Goal: Find contact information: Find contact information

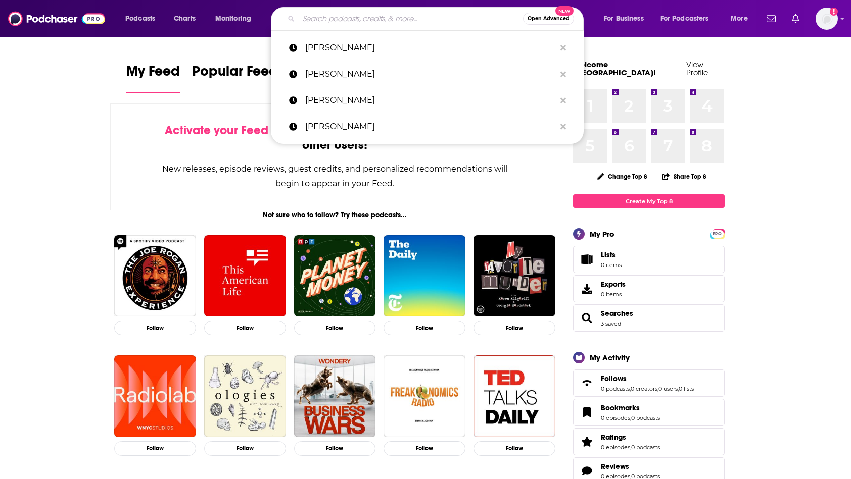
click at [324, 24] on input "Search podcasts, credits, & more..." at bounding box center [411, 19] width 224 height 16
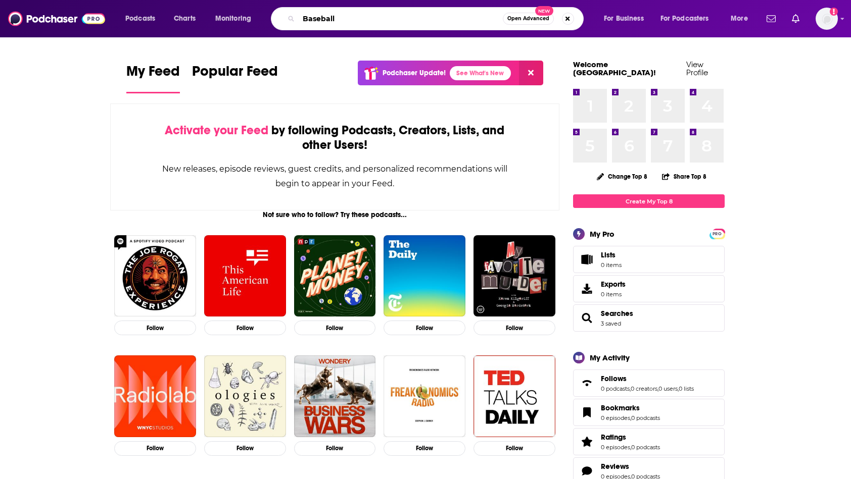
type input "Baseball"
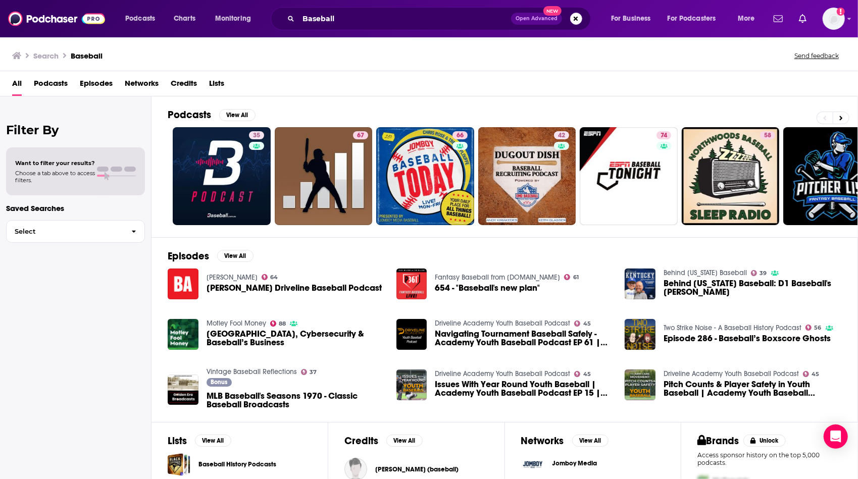
click at [322, 285] on span "[PERSON_NAME] Driveline Baseball Podcast" at bounding box center [294, 288] width 175 height 9
click at [245, 115] on button "View All" at bounding box center [237, 115] width 36 height 12
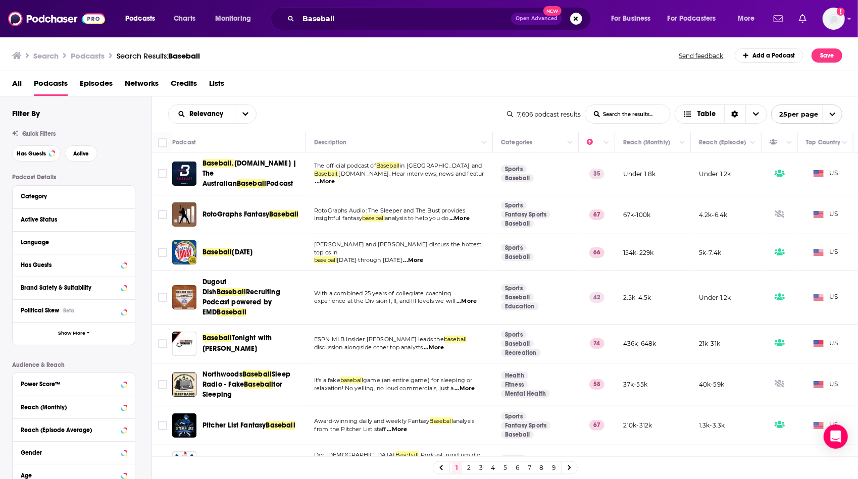
click at [245, 115] on icon "open menu" at bounding box center [245, 114] width 6 height 7
click at [228, 196] on div "Power Score" at bounding box center [212, 200] width 88 height 17
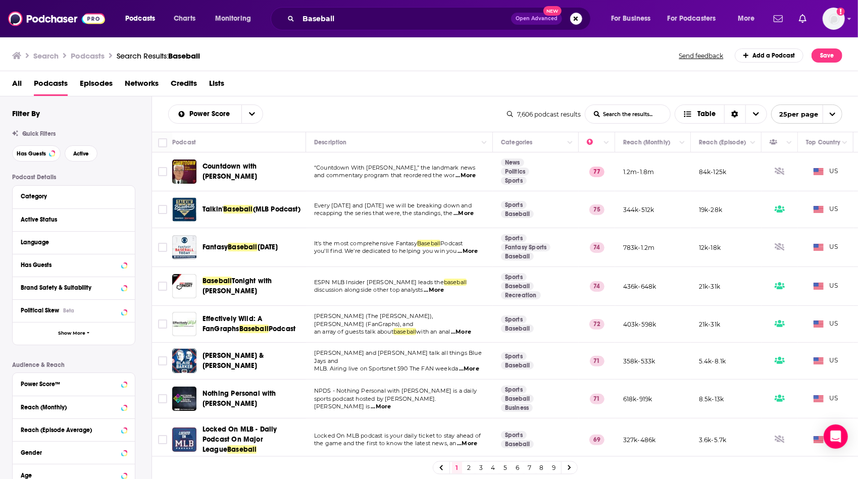
click at [472, 216] on span "...More" at bounding box center [464, 214] width 20 height 8
click at [412, 220] on td "Every [DATE] and [DATE] we will be breaking down and recapping the series that …" at bounding box center [399, 209] width 187 height 37
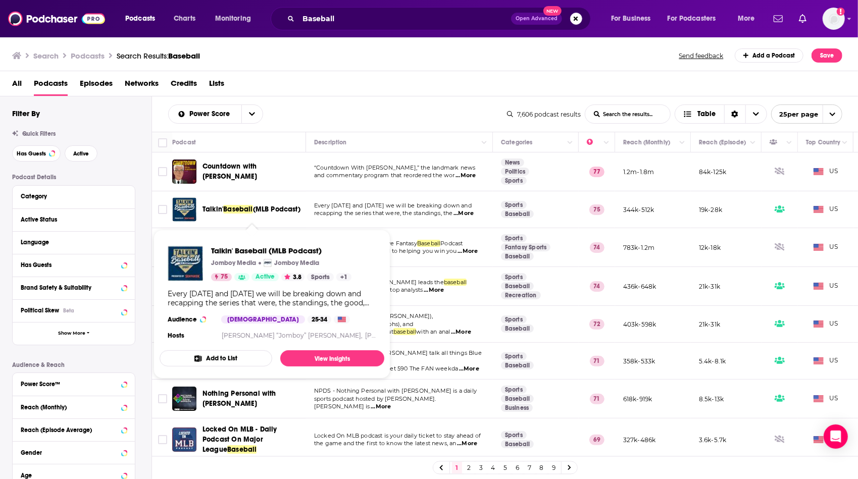
click at [263, 205] on span "(MLB Podcast)" at bounding box center [276, 209] width 47 height 9
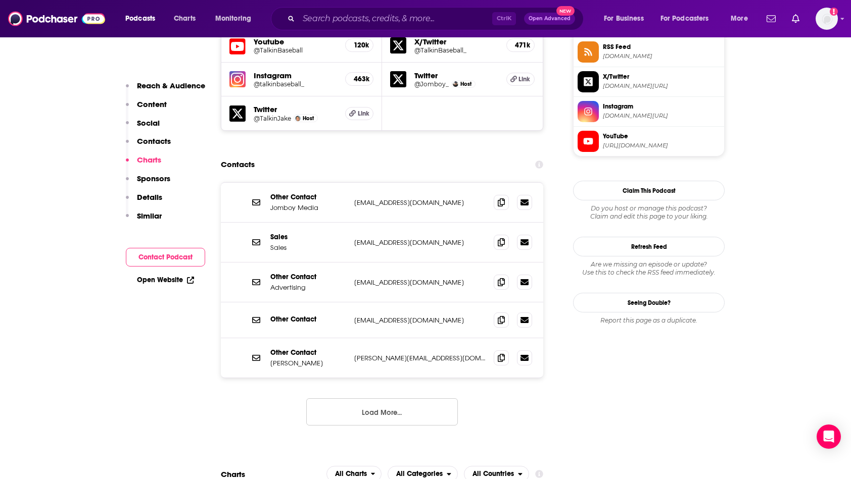
scroll to position [929, 0]
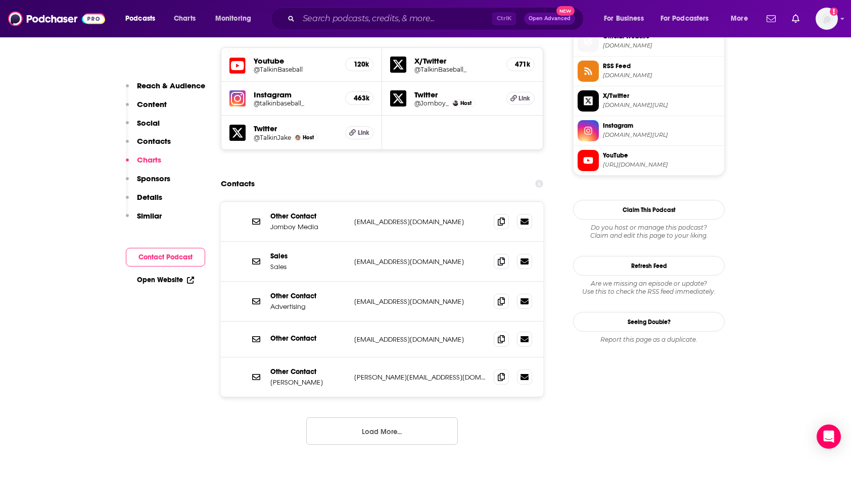
drag, startPoint x: 439, startPoint y: 318, endPoint x: 346, endPoint y: 319, distance: 92.9
click at [346, 358] on div "Other Contact [PERSON_NAME] [PERSON_NAME][EMAIL_ADDRESS][DOMAIN_NAME] [PERSON_N…" at bounding box center [382, 377] width 322 height 39
drag, startPoint x: 346, startPoint y: 319, endPoint x: 366, endPoint y: 315, distance: 20.1
copy div "[PERSON_NAME][EMAIL_ADDRESS][DOMAIN_NAME]"
drag, startPoint x: 459, startPoint y: 278, endPoint x: 355, endPoint y: 278, distance: 104.0
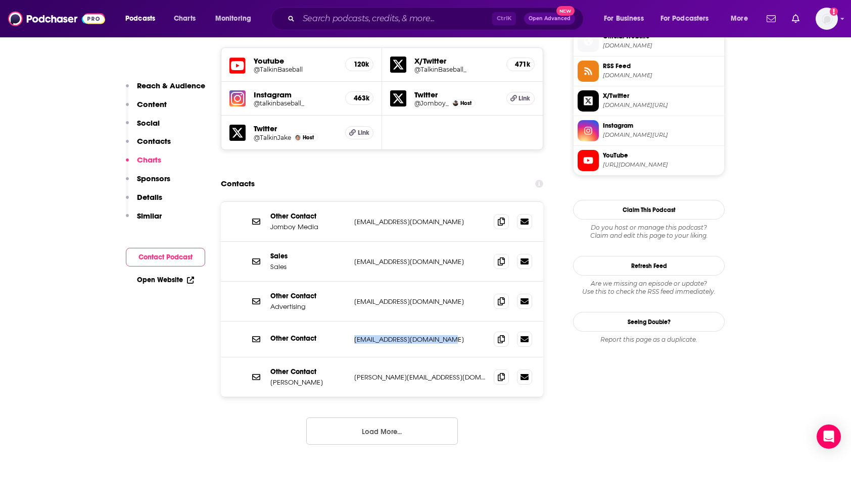
click at [355, 335] on p "[EMAIL_ADDRESS][DOMAIN_NAME]" at bounding box center [419, 339] width 131 height 9
copy p "[EMAIL_ADDRESS][DOMAIN_NAME]"
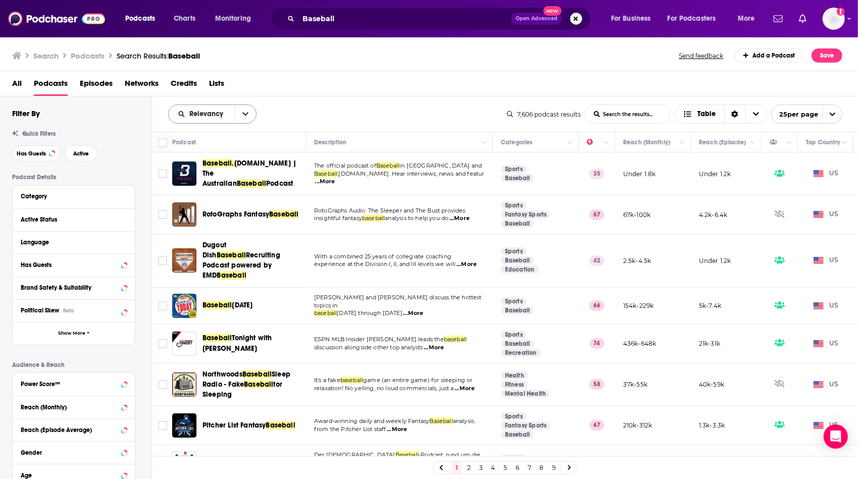
click at [239, 110] on button "open menu" at bounding box center [245, 114] width 21 height 18
click at [229, 197] on span "Power Score" at bounding box center [219, 200] width 60 height 6
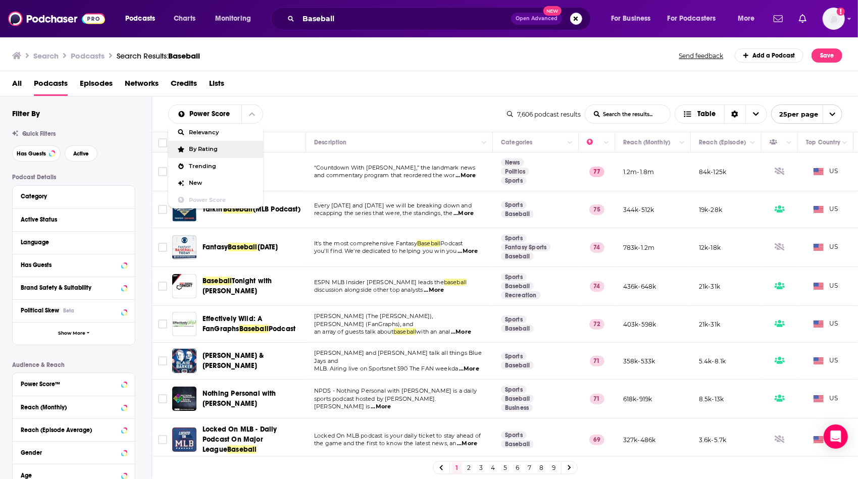
click at [395, 96] on div "Power Score Relevancy By Rating Trending New Power Score List Search Input Sear…" at bounding box center [505, 113] width 707 height 35
click at [416, 123] on div "Power Score List Search Input Search the results... Table" at bounding box center [337, 114] width 339 height 19
click at [442, 101] on div "Power Score List Search Input Search the results... Table 7,606 podcast results…" at bounding box center [505, 113] width 707 height 35
click at [446, 109] on div "Power Score List Search Input Search the results... Table" at bounding box center [337, 114] width 339 height 19
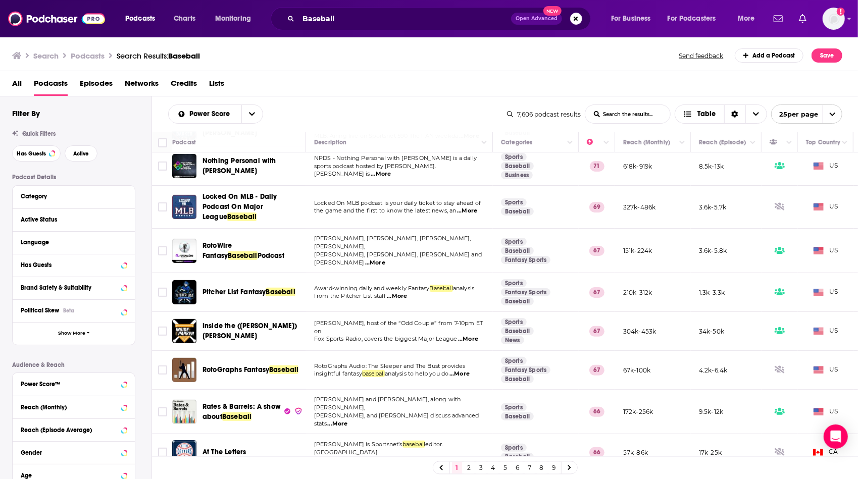
scroll to position [229, 0]
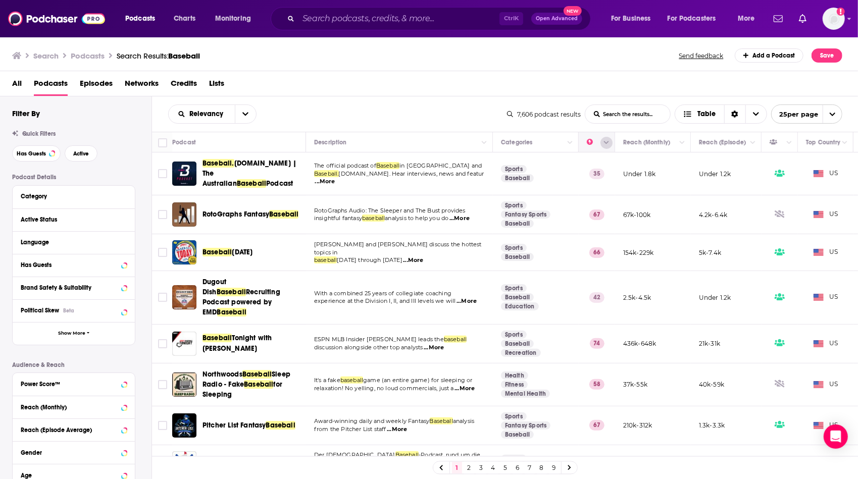
click at [608, 144] on icon "Column Actions" at bounding box center [606, 143] width 5 height 6
click at [608, 144] on div at bounding box center [429, 239] width 858 height 479
click at [250, 106] on button "open menu" at bounding box center [245, 114] width 21 height 18
click at [219, 153] on div "By Rating" at bounding box center [212, 149] width 88 height 17
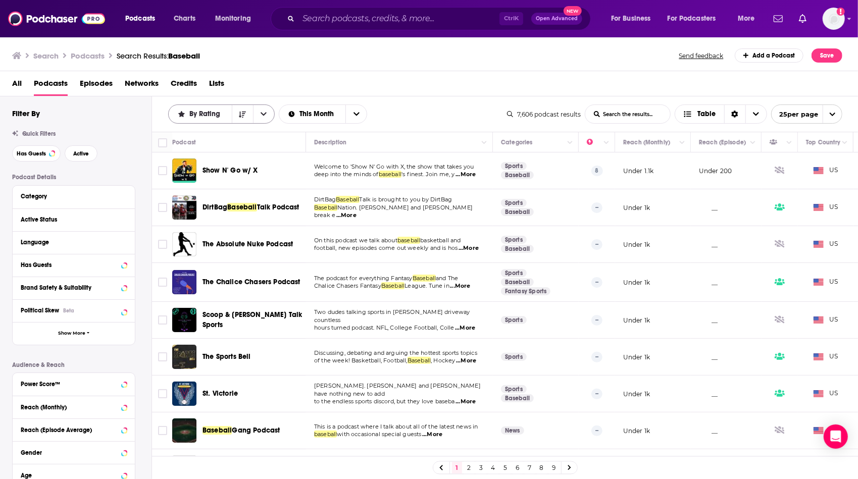
click at [267, 114] on button "open menu" at bounding box center [263, 114] width 21 height 18
click at [237, 201] on span "Power Score" at bounding box center [228, 200] width 78 height 6
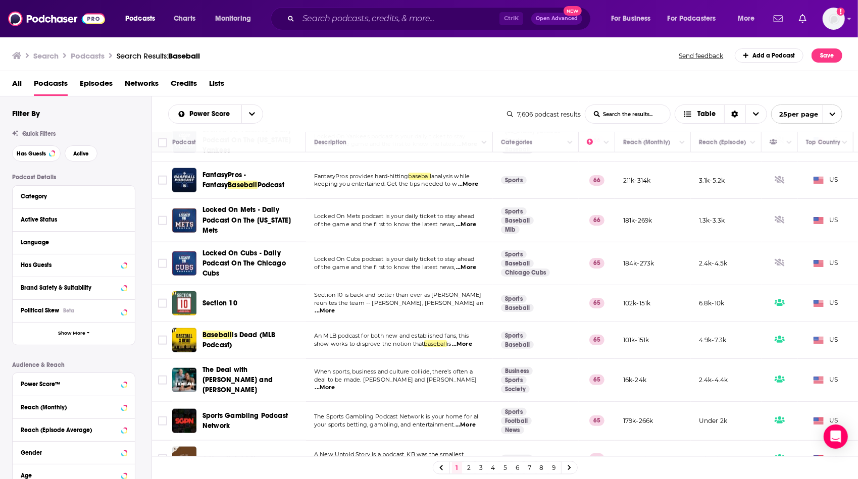
scroll to position [666, 0]
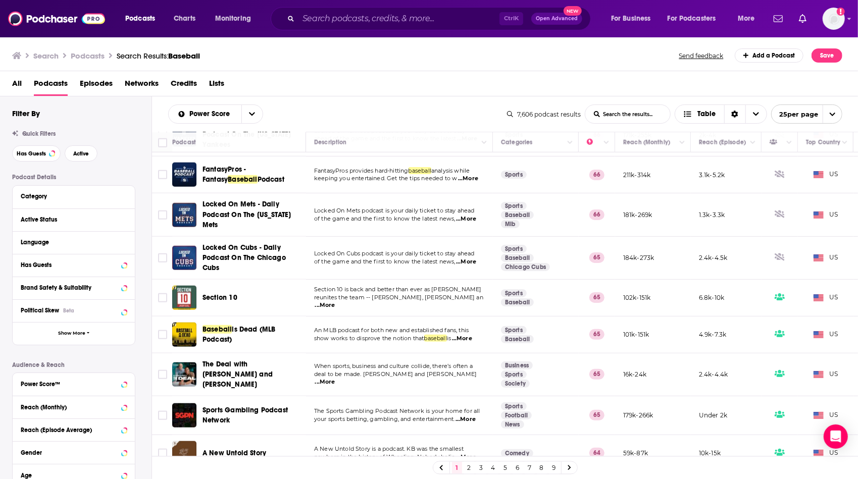
click at [335, 302] on span "...More" at bounding box center [325, 306] width 20 height 8
click at [332, 295] on td "Section 10 is back and better than ever as [PERSON_NAME] reunites the team -- […" at bounding box center [399, 298] width 187 height 37
click at [472, 335] on span "...More" at bounding box center [462, 339] width 20 height 8
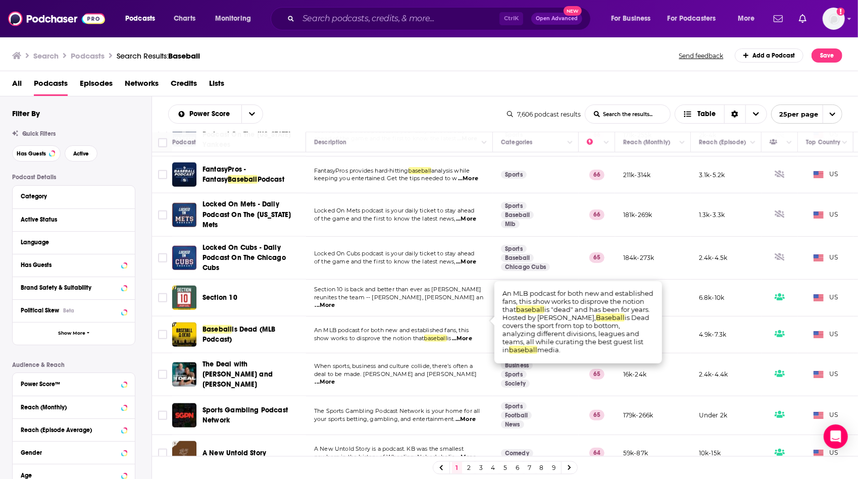
click at [472, 335] on span "...More" at bounding box center [462, 339] width 20 height 8
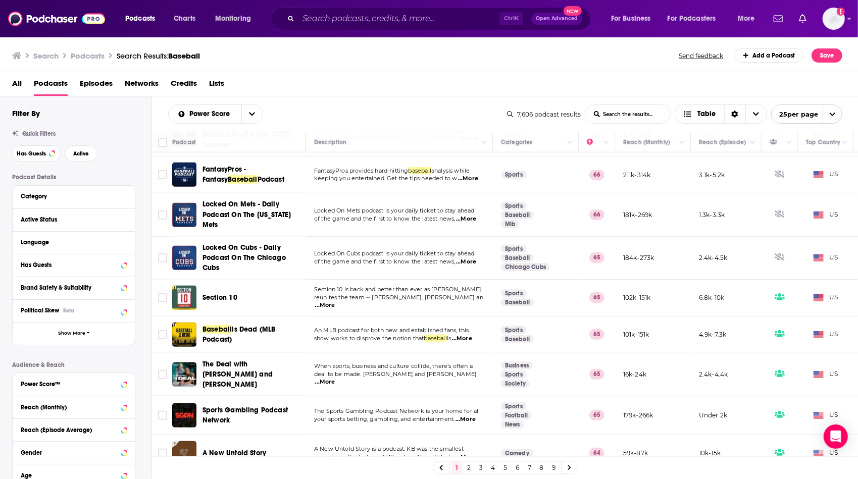
click at [335, 378] on span "...More" at bounding box center [325, 382] width 20 height 8
click at [421, 435] on td "A New Untold Story is a podcast. KB was the smallest newborn in the history of …" at bounding box center [399, 453] width 187 height 36
click at [467, 454] on span "...More" at bounding box center [466, 458] width 20 height 8
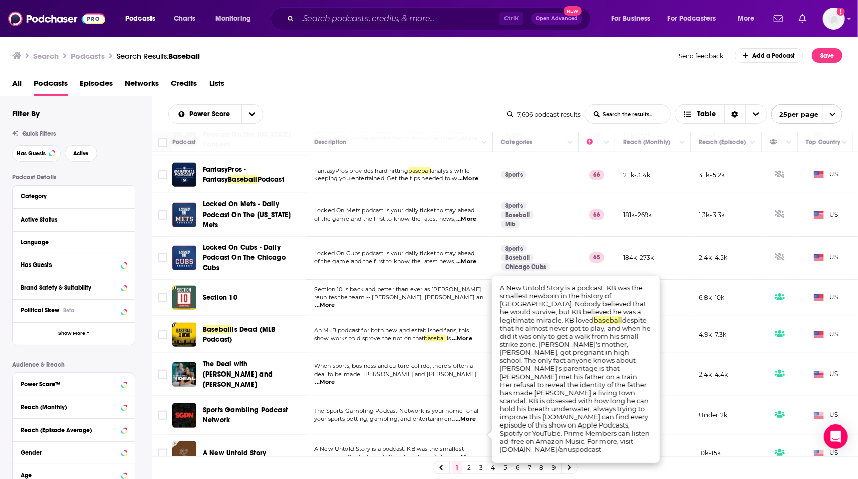
click at [467, 467] on link "2" at bounding box center [469, 468] width 10 height 12
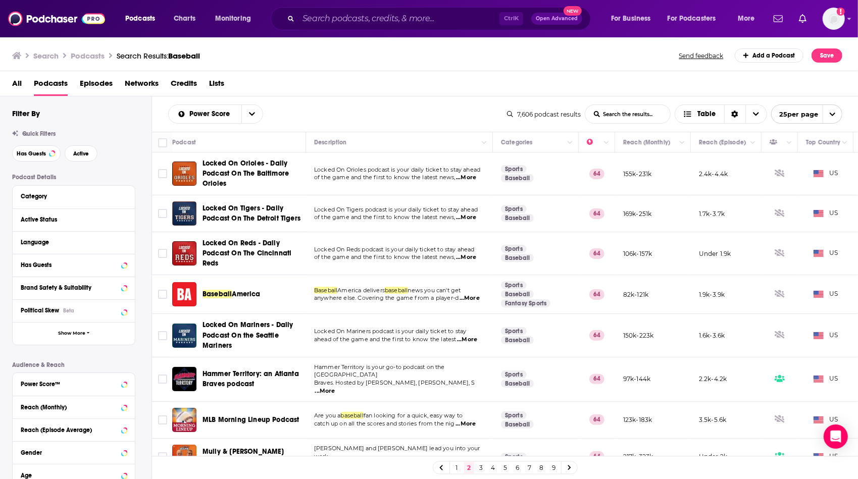
click at [473, 300] on span "...More" at bounding box center [470, 298] width 20 height 8
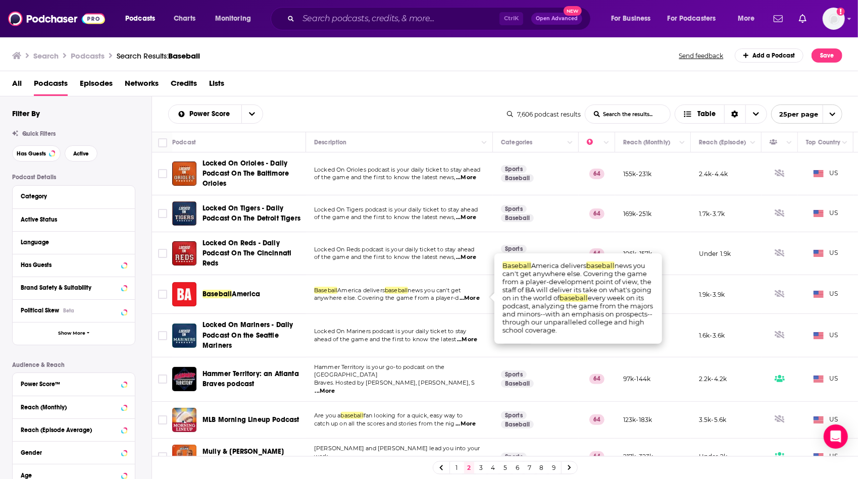
click at [422, 306] on td "[PERSON_NAME] delivers baseball news you can't get anywhere else. Covering the …" at bounding box center [399, 294] width 187 height 39
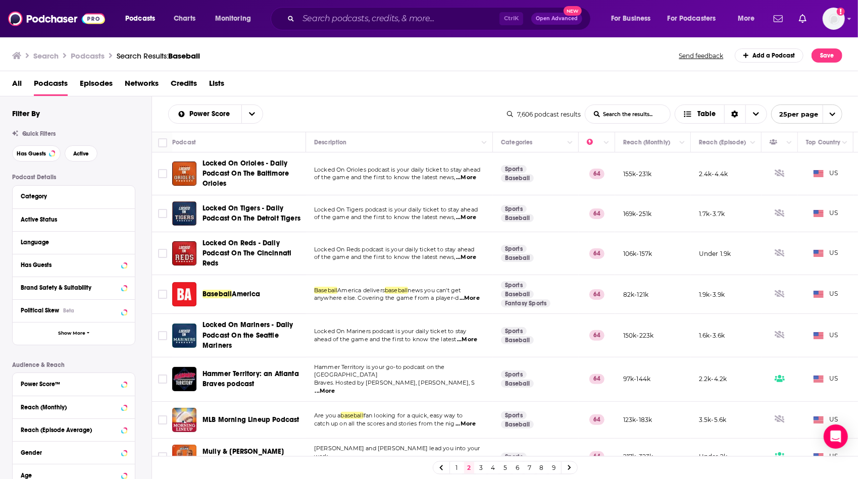
click at [422, 306] on td "[PERSON_NAME] delivers baseball news you can't get anywhere else. Covering the …" at bounding box center [399, 294] width 187 height 39
click at [425, 316] on td "Locked On Mariners podcast is your daily ticket to stay ahead of the game and t…" at bounding box center [399, 335] width 187 height 43
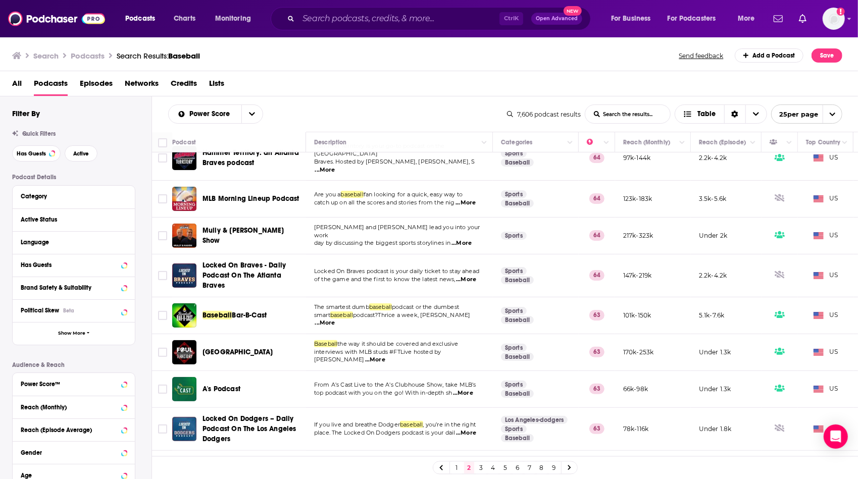
scroll to position [222, 0]
click at [335, 318] on span "...More" at bounding box center [325, 322] width 20 height 8
click at [380, 353] on td "Baseball the way it should be covered and exclusive interviews with MLB studs #…" at bounding box center [399, 351] width 187 height 37
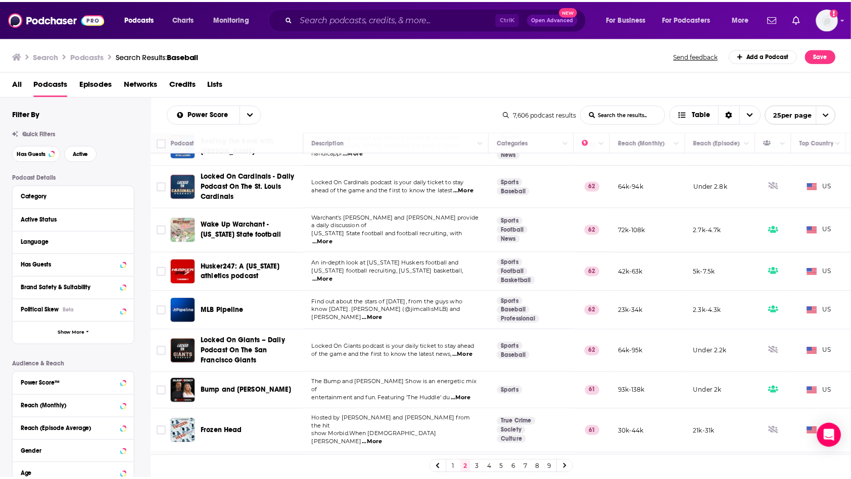
scroll to position [686, 0]
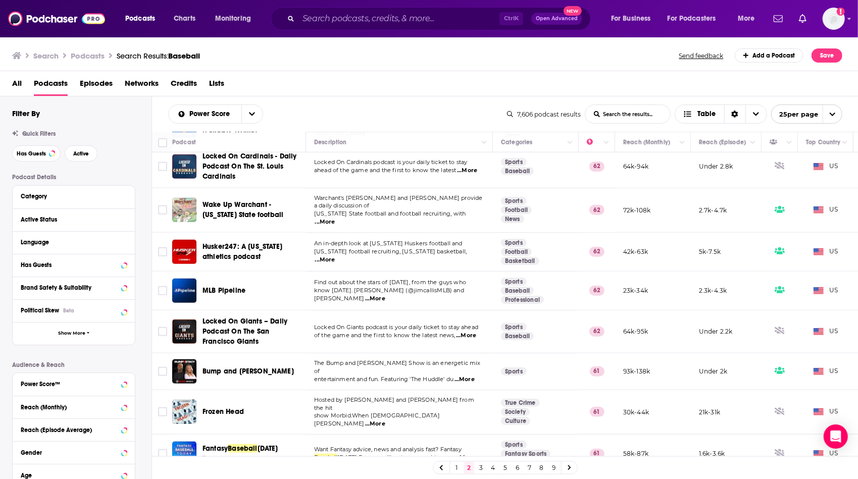
click at [385, 420] on span "...More" at bounding box center [375, 424] width 20 height 8
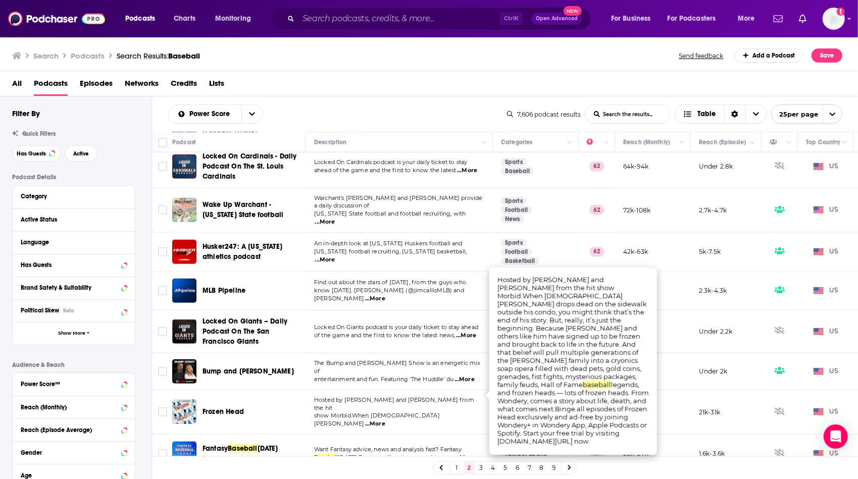
click at [373, 364] on td "The Bump and [PERSON_NAME] Show is an energetic mix of entertainment and fun. F…" at bounding box center [399, 372] width 187 height 37
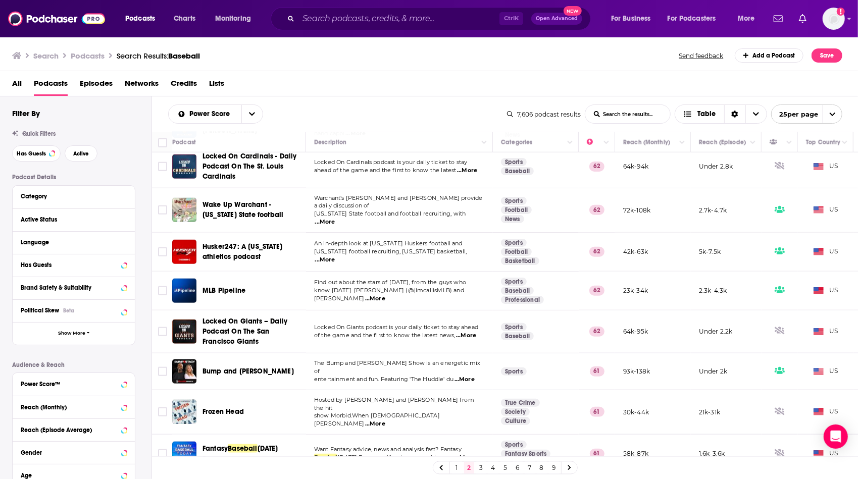
click at [468, 376] on span "...More" at bounding box center [465, 380] width 20 height 8
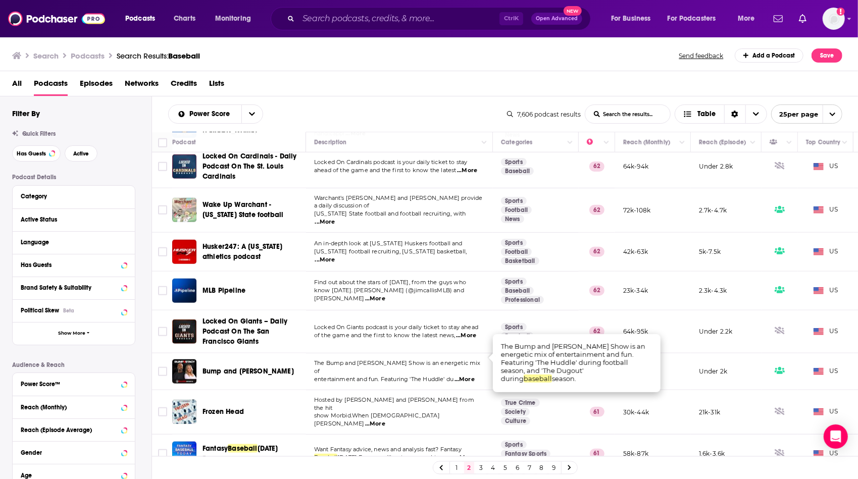
click at [416, 122] on div "Power Score List Search Input Search the results... Table" at bounding box center [337, 114] width 339 height 19
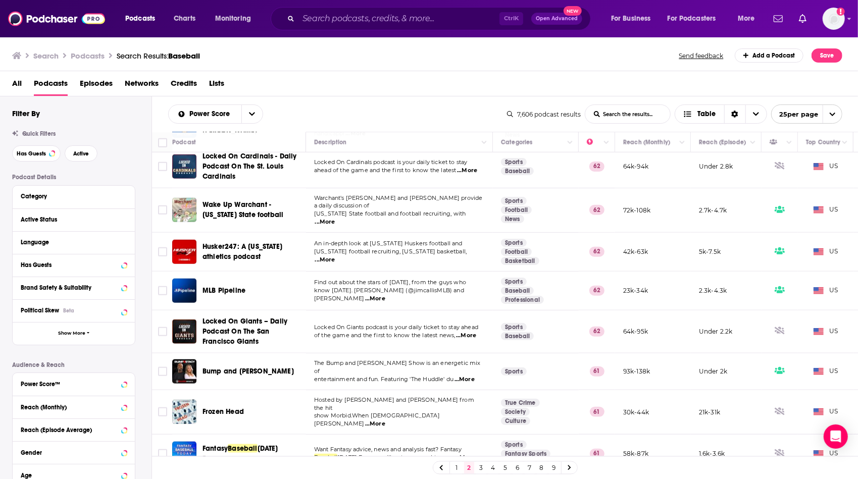
click at [138, 82] on span "Networks" at bounding box center [142, 85] width 34 height 21
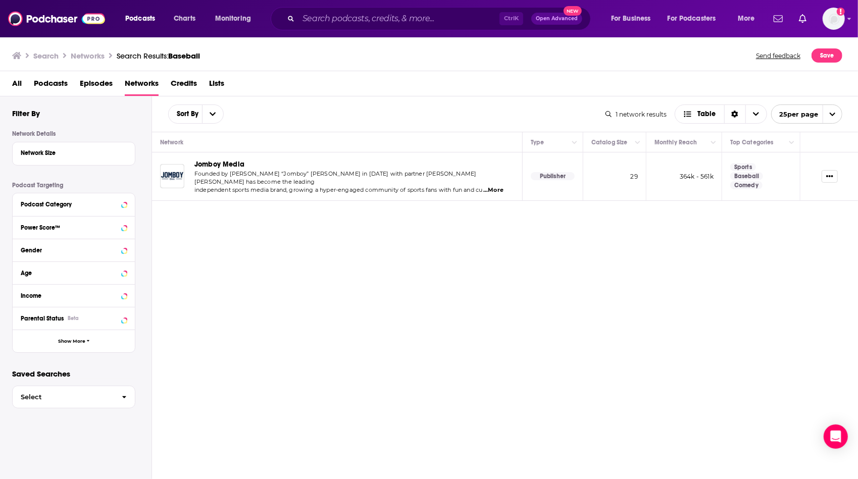
click at [504, 186] on span "...More" at bounding box center [493, 190] width 20 height 8
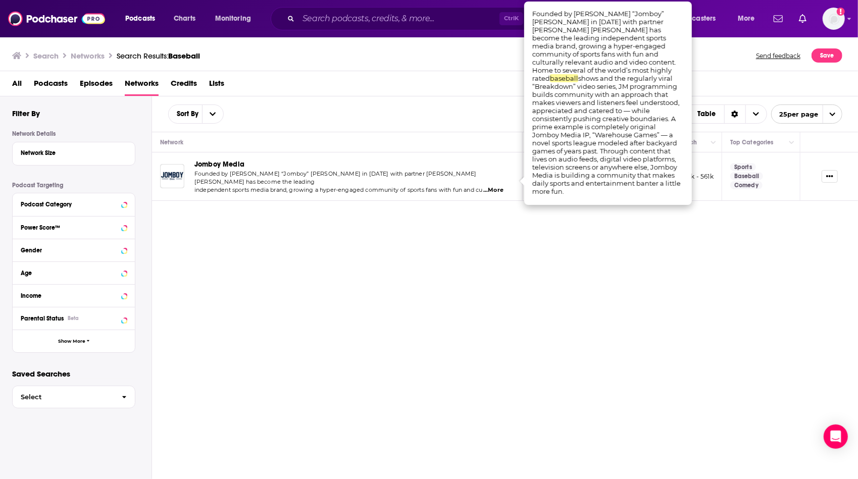
click at [441, 202] on div "Sort By Table 1 network results Table 25 per page Network Type Catalog Size Mon…" at bounding box center [505, 317] width 707 height 443
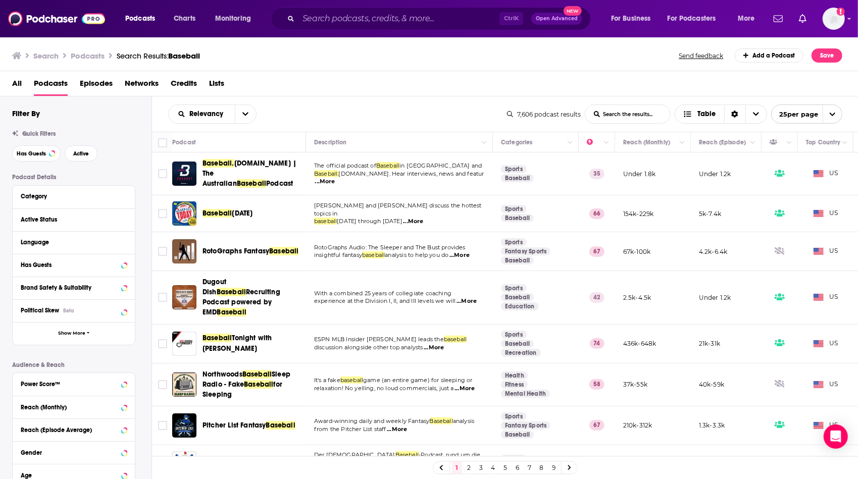
click at [416, 218] on span "...More" at bounding box center [413, 222] width 20 height 8
click at [422, 218] on span "...More" at bounding box center [413, 222] width 20 height 8
click at [390, 222] on td "[PERSON_NAME] and [PERSON_NAME] discuss the hottest topics in baseball [DATE] t…" at bounding box center [399, 213] width 187 height 37
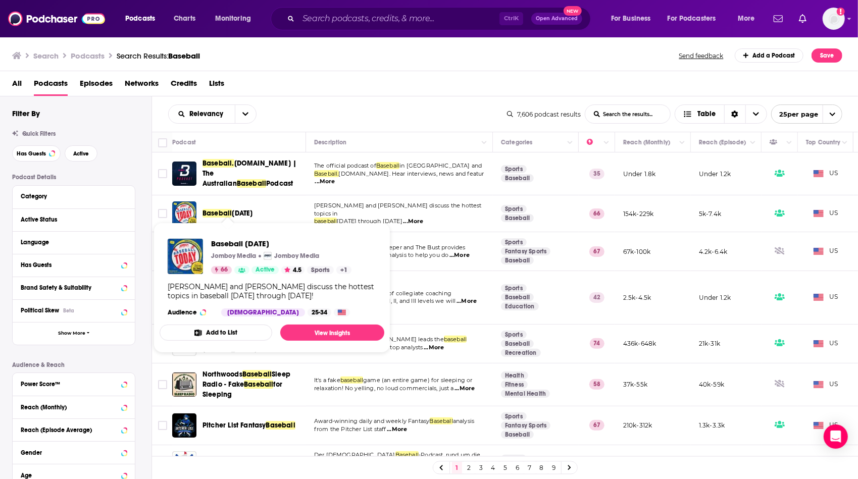
click at [236, 209] on span "[DATE]" at bounding box center [242, 213] width 21 height 9
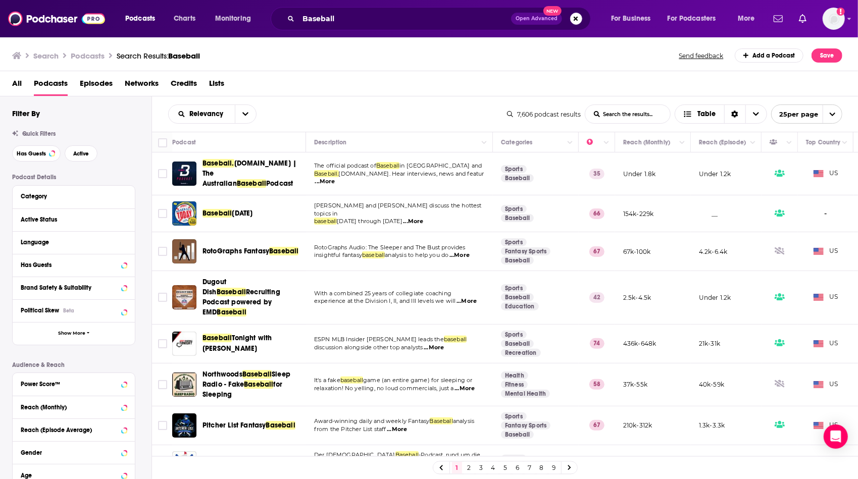
click at [440, 344] on span "...More" at bounding box center [434, 348] width 20 height 8
click at [398, 337] on td "ESPN MLB Insider [PERSON_NAME] leads the baseball discussion alongside other to…" at bounding box center [399, 344] width 187 height 39
click at [317, 16] on input "Baseball" at bounding box center [405, 19] width 213 height 16
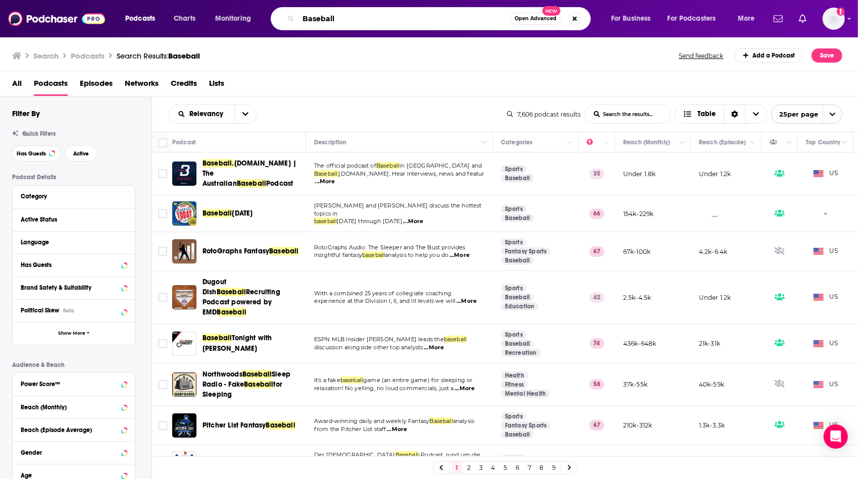
click at [317, 16] on input "Baseball" at bounding box center [405, 19] width 212 height 16
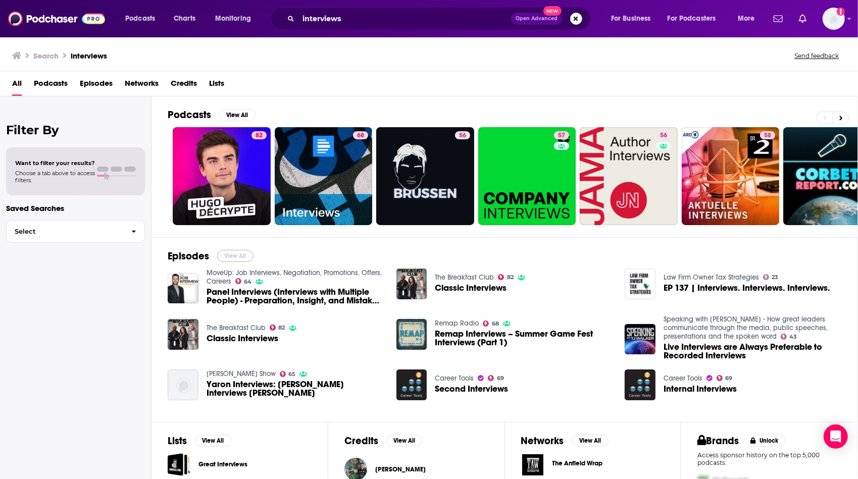
click at [246, 256] on button "View All" at bounding box center [235, 256] width 36 height 12
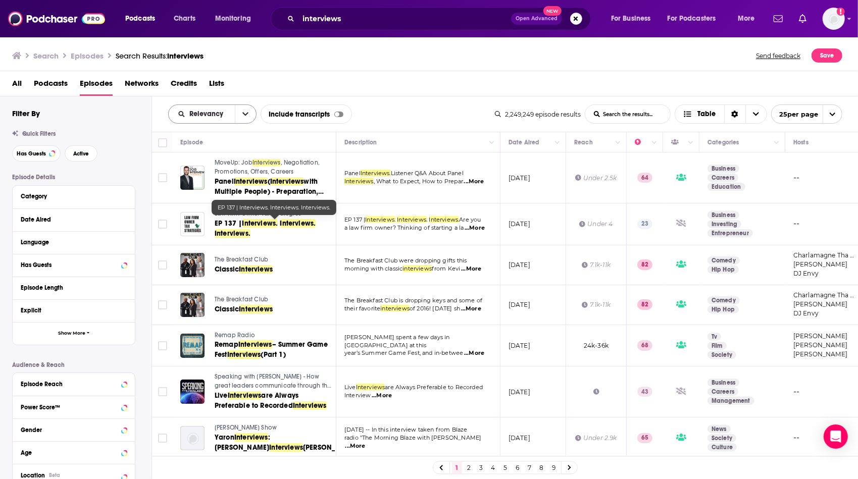
click at [238, 118] on button "open menu" at bounding box center [245, 114] width 21 height 18
click at [226, 196] on div "Power Score" at bounding box center [212, 200] width 88 height 17
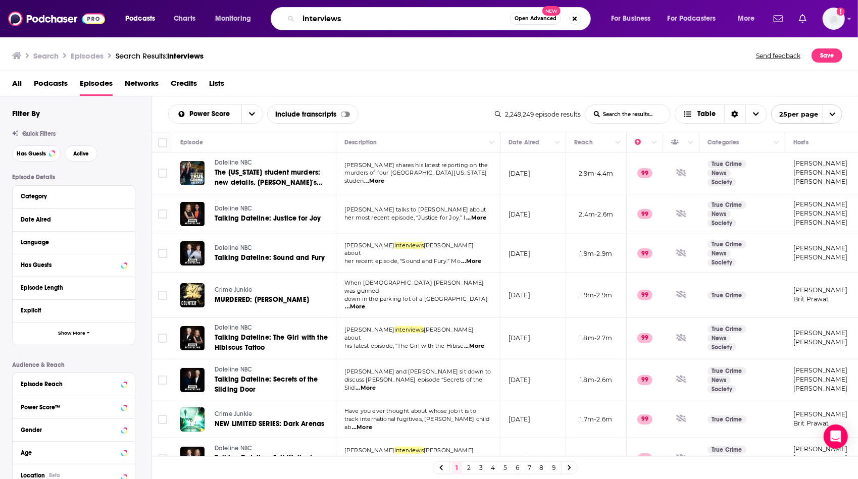
click at [338, 17] on input "interviews" at bounding box center [405, 19] width 212 height 16
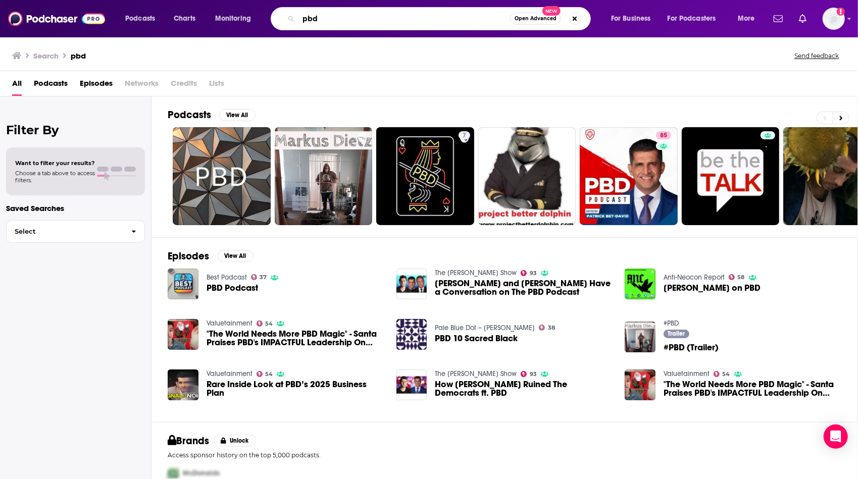
click at [307, 20] on input "pbd" at bounding box center [405, 19] width 212 height 16
click at [337, 18] on input "patrick bd" at bounding box center [405, 19] width 212 height 16
type input "[PERSON_NAME] bet-[PERSON_NAME]"
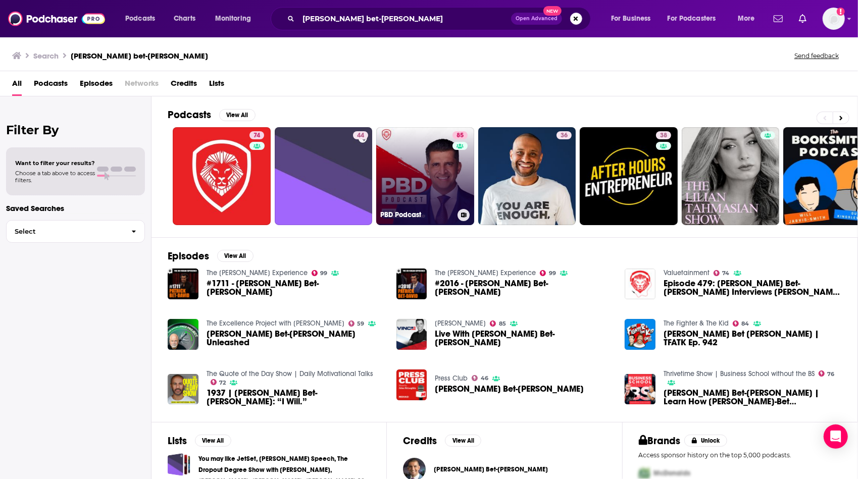
click at [407, 172] on link "85 PBD Podcast" at bounding box center [425, 176] width 98 height 98
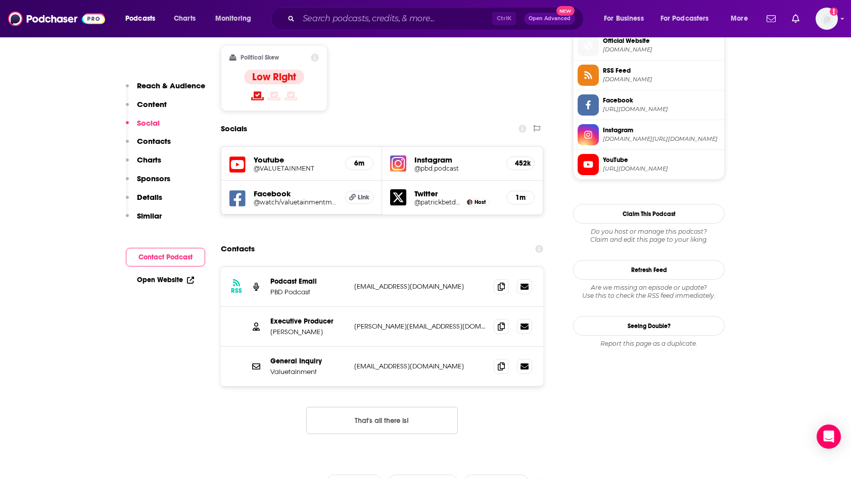
scroll to position [828, 0]
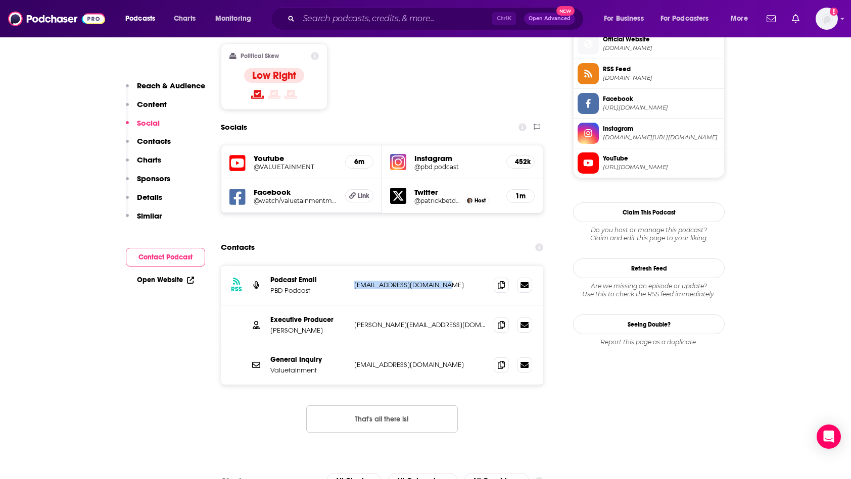
drag, startPoint x: 469, startPoint y: 245, endPoint x: 353, endPoint y: 237, distance: 115.9
click at [353, 266] on div "RSS Podcast Email PBD Podcast [EMAIL_ADDRESS][DOMAIN_NAME] [EMAIL_ADDRESS][DOMA…" at bounding box center [382, 286] width 322 height 40
copy p "[EMAIL_ADDRESS][DOMAIN_NAME]"
drag, startPoint x: 445, startPoint y: 276, endPoint x: 354, endPoint y: 278, distance: 91.5
click at [354, 321] on p "[PERSON_NAME][EMAIL_ADDRESS][DOMAIN_NAME]" at bounding box center [419, 325] width 131 height 9
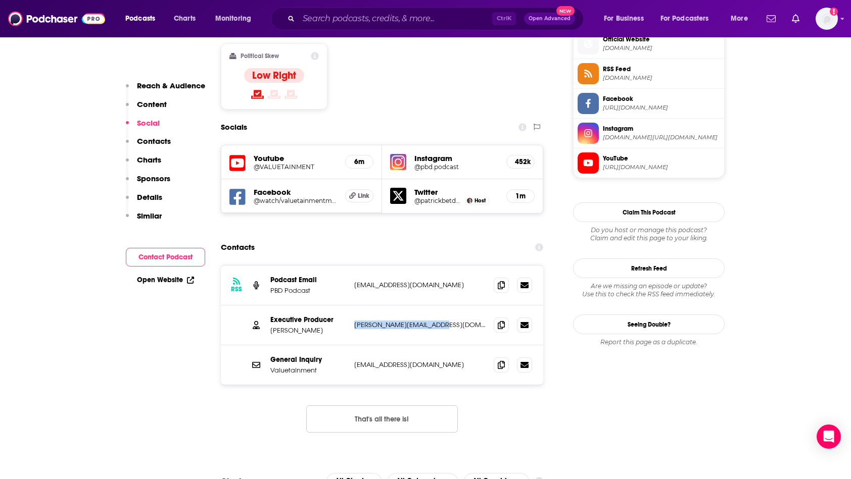
copy p "[PERSON_NAME][EMAIL_ADDRESS][DOMAIN_NAME]"
click at [152, 141] on p "Contacts" at bounding box center [154, 141] width 34 height 10
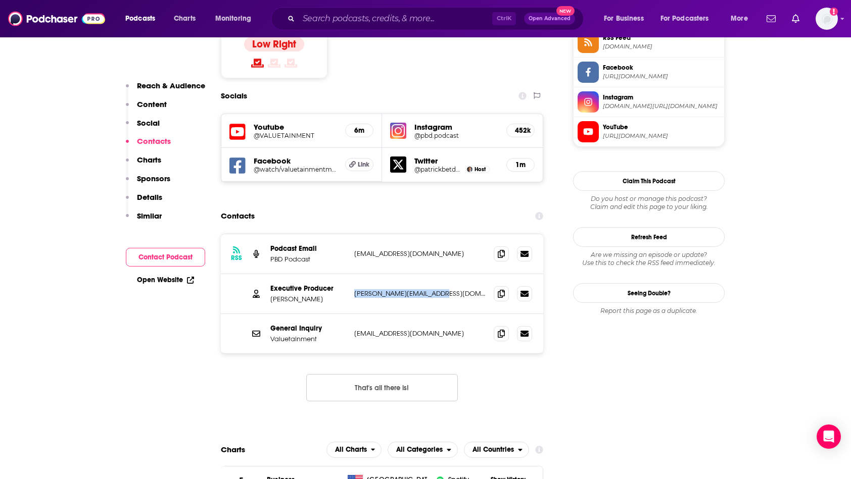
scroll to position [879, 0]
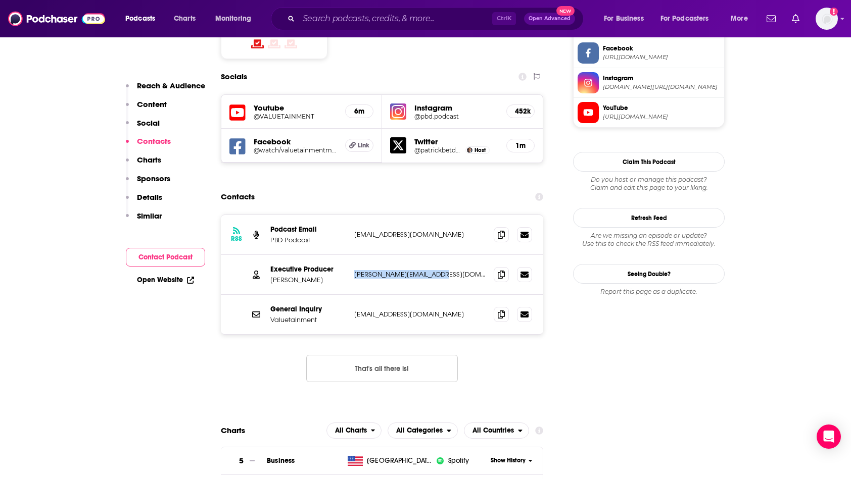
click at [156, 178] on p "Sponsors" at bounding box center [153, 179] width 33 height 10
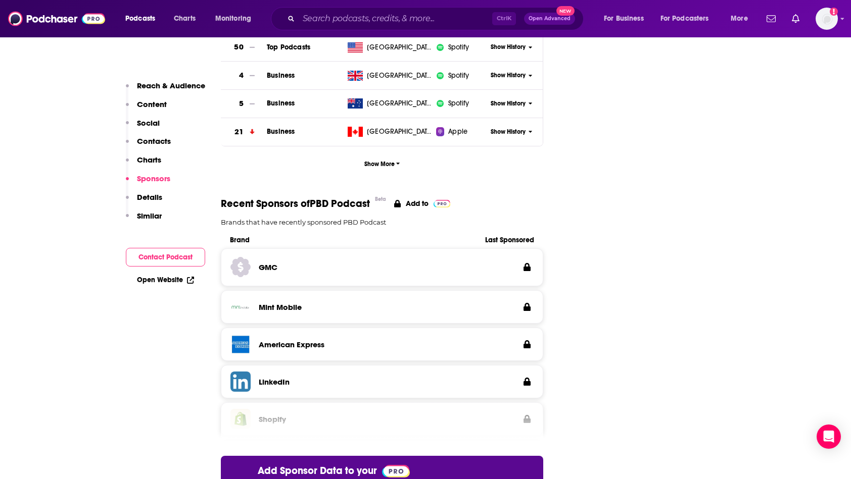
scroll to position [1358, 0]
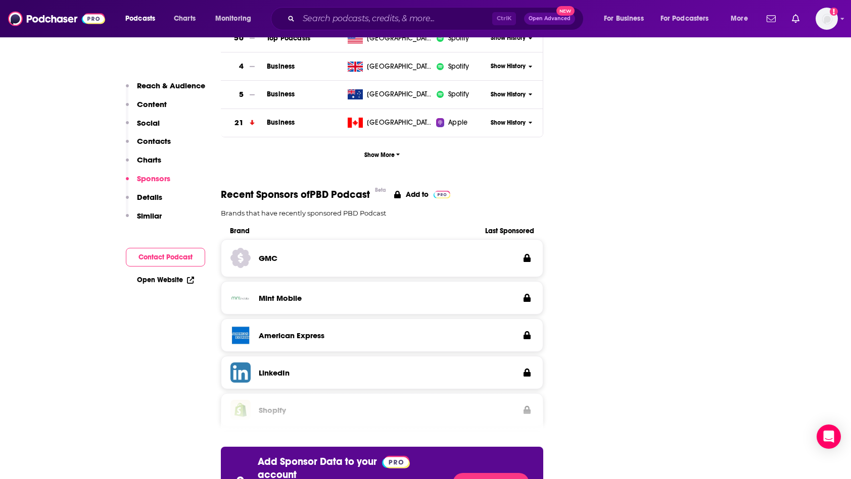
click at [157, 197] on p "Details" at bounding box center [149, 197] width 25 height 10
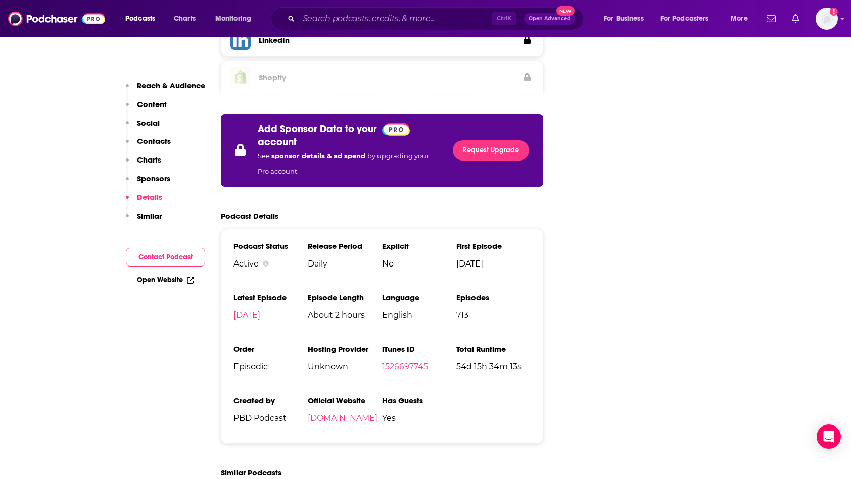
scroll to position [1711, 0]
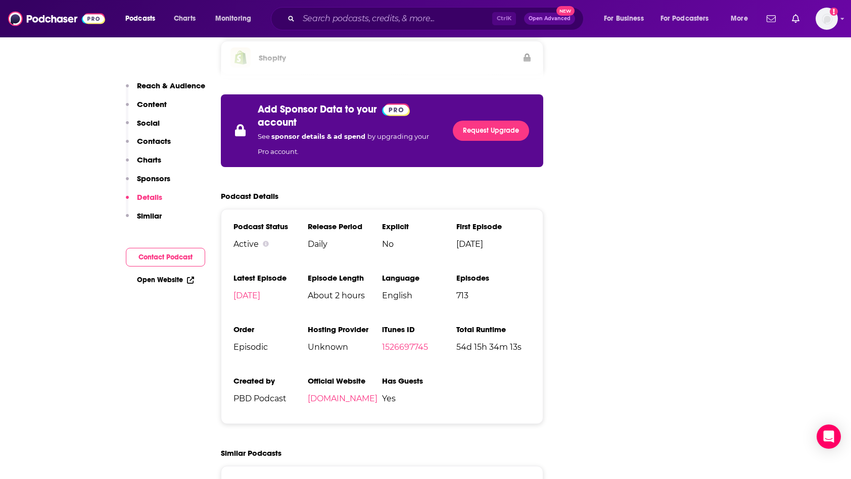
click at [154, 220] on p "Similar" at bounding box center [149, 216] width 25 height 10
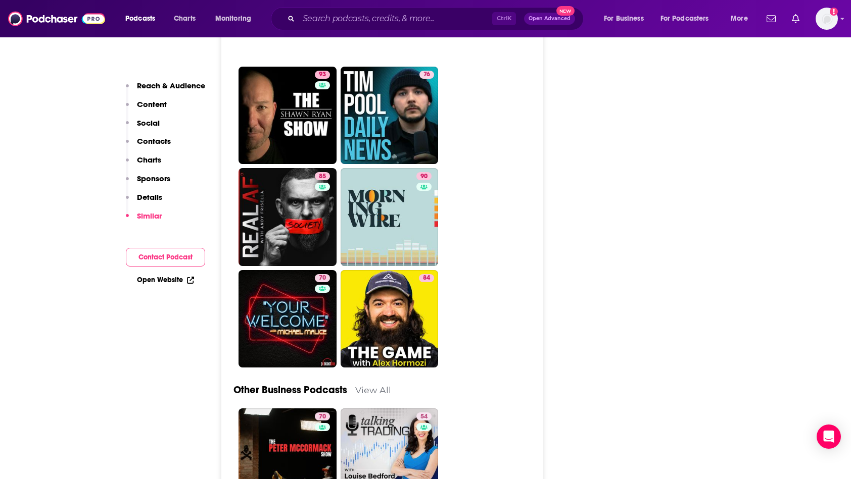
scroll to position [3089, 0]
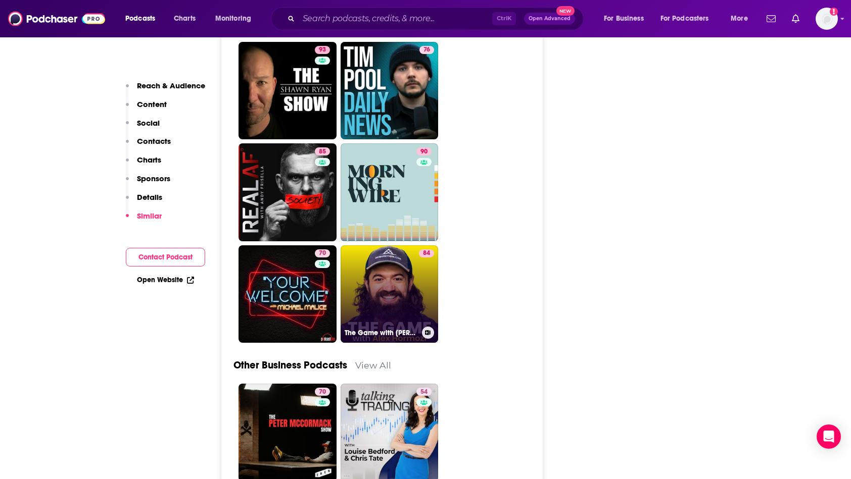
drag, startPoint x: 389, startPoint y: 267, endPoint x: 394, endPoint y: 271, distance: 6.5
click at [394, 271] on link "84 The Game with [PERSON_NAME]" at bounding box center [389, 294] width 98 height 98
type input "[URL][DOMAIN_NAME][PERSON_NAME]"
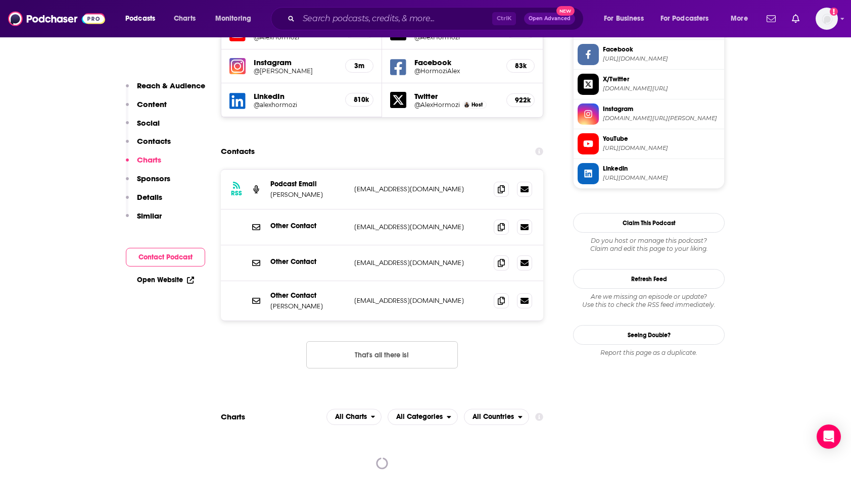
scroll to position [950, 0]
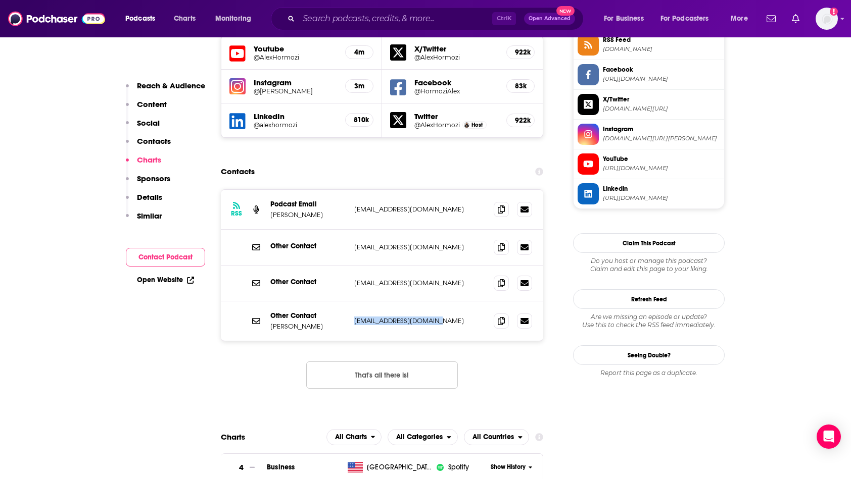
drag, startPoint x: 438, startPoint y: 263, endPoint x: 353, endPoint y: 261, distance: 85.9
click at [353, 302] on div "Other Contact [PERSON_NAME] [EMAIL_ADDRESS][DOMAIN_NAME] [EMAIL_ADDRESS][DOMAIN…" at bounding box center [382, 321] width 322 height 39
drag, startPoint x: 353, startPoint y: 261, endPoint x: 367, endPoint y: 261, distance: 14.6
copy p "[EMAIL_ADDRESS][DOMAIN_NAME]"
click at [268, 305] on div "RSS Podcast Email [PERSON_NAME] [EMAIL_ADDRESS][DOMAIN_NAME] [EMAIL_ADDRESS][DO…" at bounding box center [382, 297] width 322 height 216
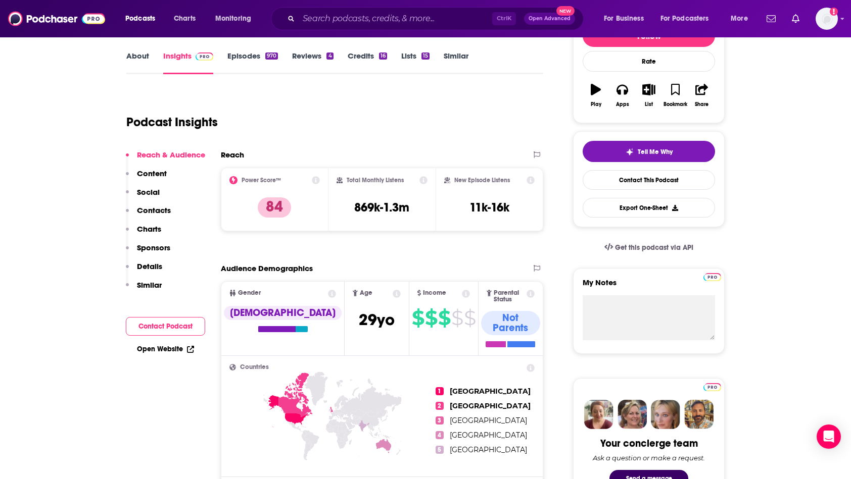
scroll to position [121, 0]
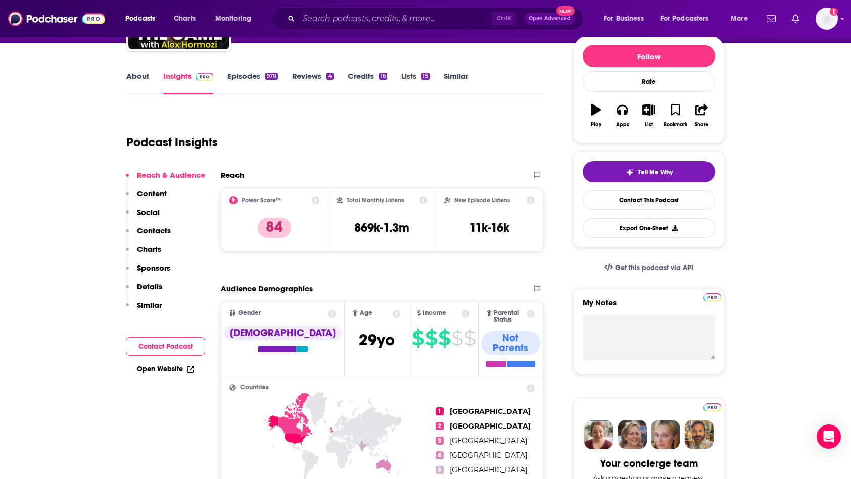
click at [165, 197] on p "Content" at bounding box center [152, 194] width 30 height 10
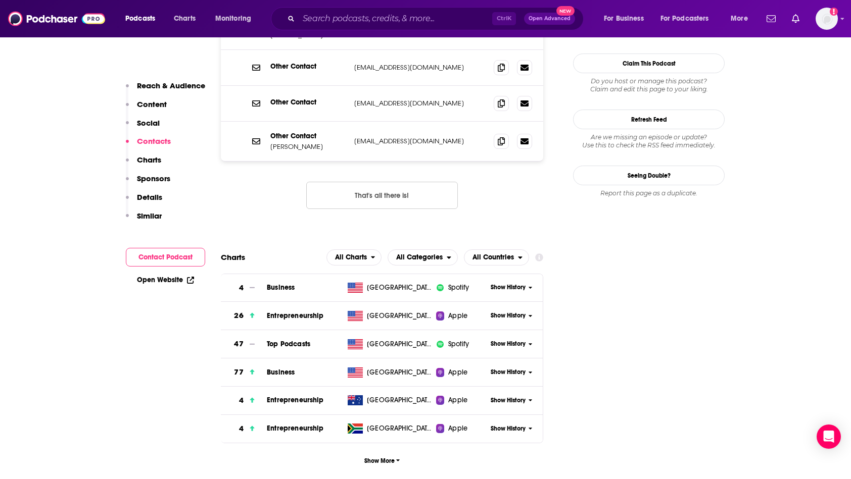
scroll to position [1231, 0]
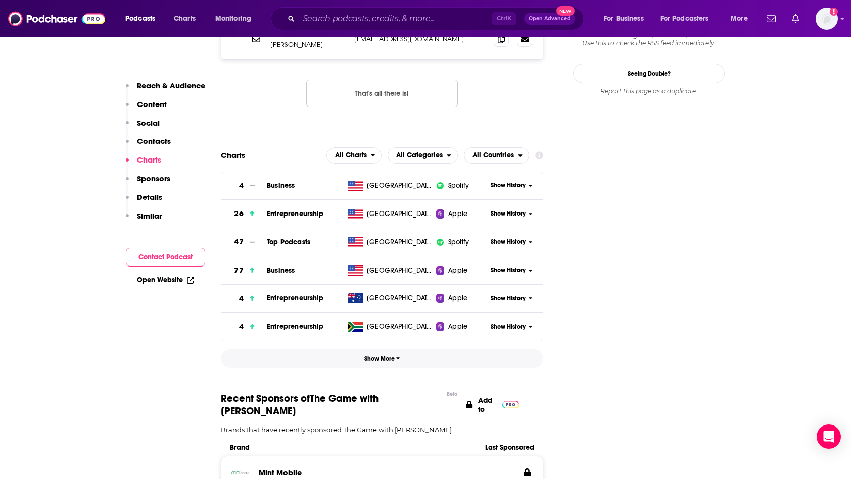
click at [379, 356] on span "Show More" at bounding box center [382, 359] width 36 height 7
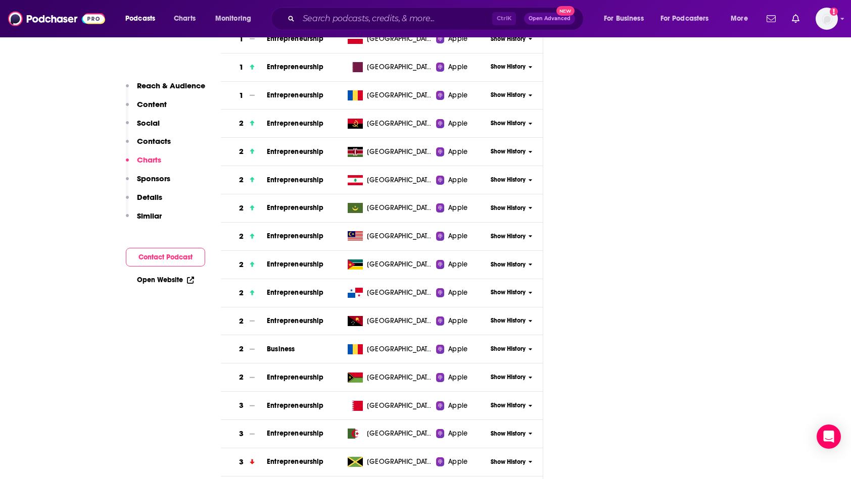
scroll to position [1579, 0]
